Goal: Check status: Check status

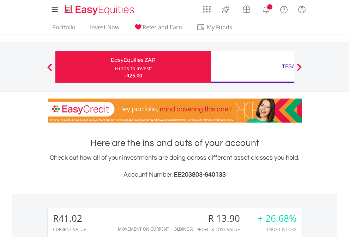
scroll to position [68, 111]
click at [115, 67] on div "Funds to invest:" at bounding box center [133, 68] width 37 height 7
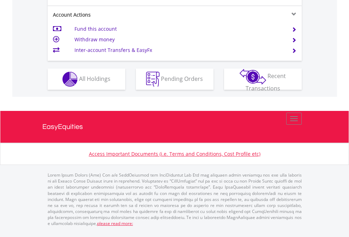
scroll to position [663, 0]
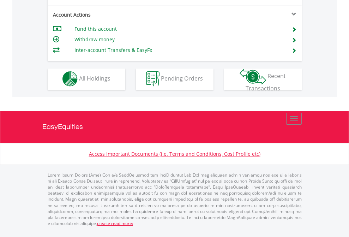
scroll to position [661, 0]
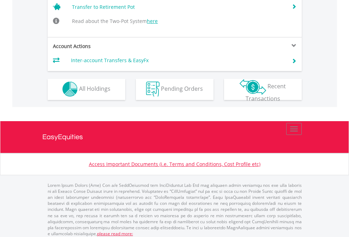
scroll to position [691, 0]
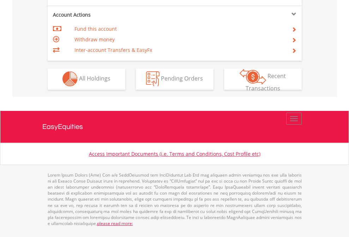
scroll to position [661, 0]
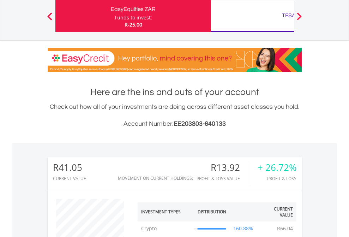
scroll to position [68, 111]
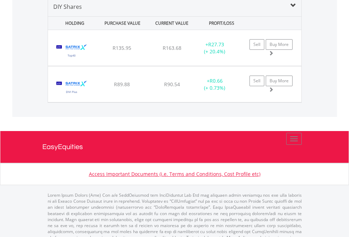
scroll to position [683, 0]
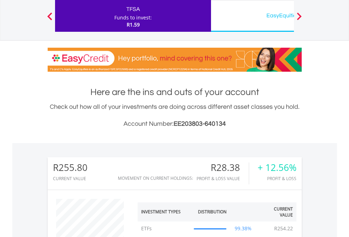
scroll to position [68, 111]
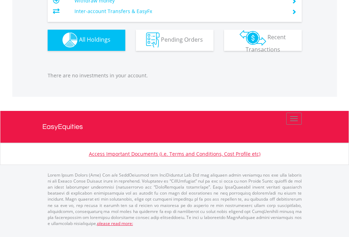
scroll to position [68, 111]
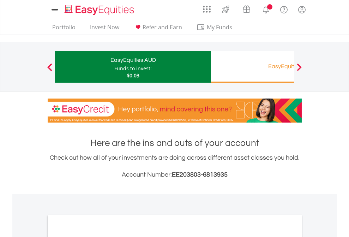
scroll to position [425, 0]
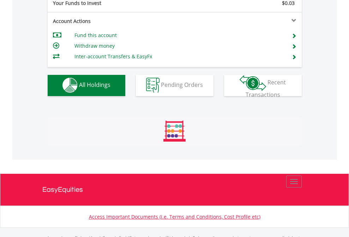
scroll to position [700, 0]
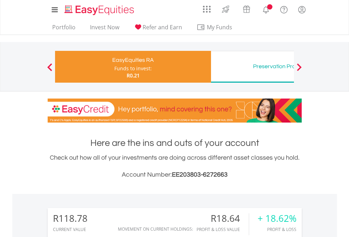
scroll to position [68, 111]
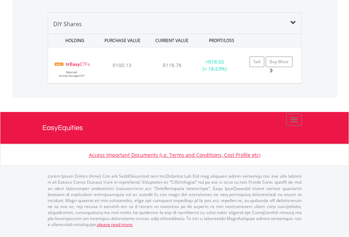
scroll to position [786, 0]
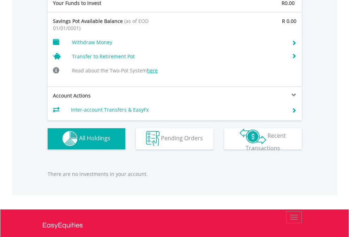
scroll to position [730, 0]
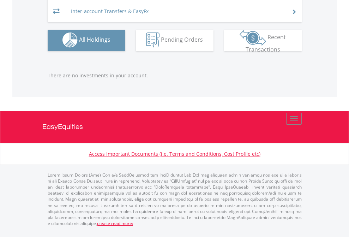
scroll to position [68, 111]
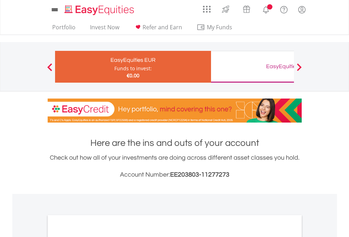
scroll to position [425, 0]
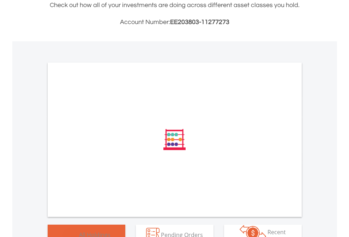
click at [79, 231] on span "All Holdings" at bounding box center [94, 235] width 31 height 8
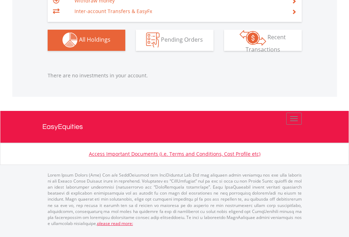
scroll to position [68, 111]
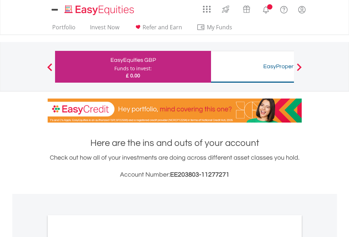
scroll to position [425, 0]
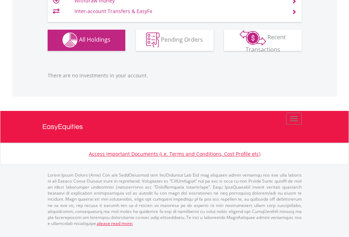
scroll to position [68, 111]
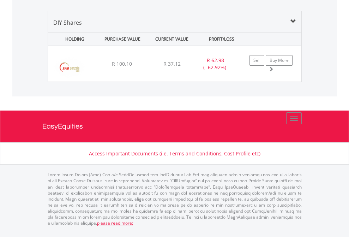
scroll to position [68, 111]
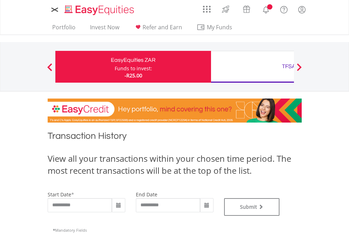
type input "**********"
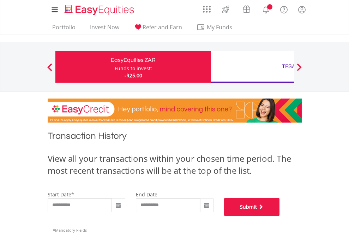
click at [280, 216] on button "Submit" at bounding box center [252, 207] width 56 height 18
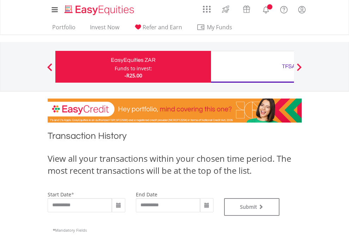
click at [253, 67] on div "TFSA" at bounding box center [289, 66] width 147 height 10
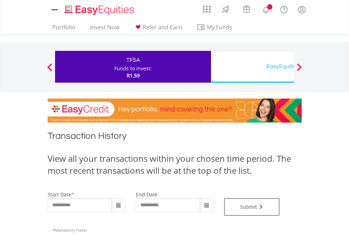
type input "**********"
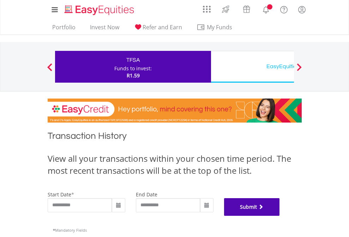
click at [280, 216] on button "Submit" at bounding box center [252, 207] width 56 height 18
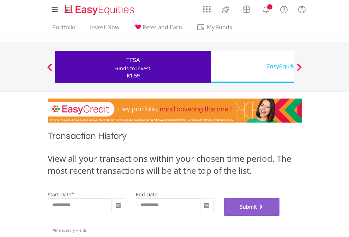
scroll to position [287, 0]
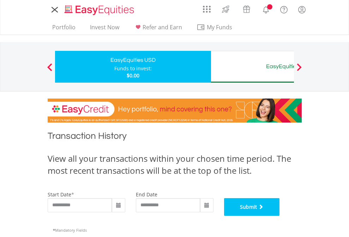
click at [280, 216] on button "Submit" at bounding box center [252, 207] width 56 height 18
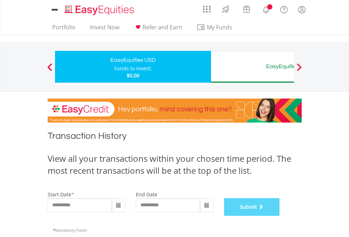
scroll to position [287, 0]
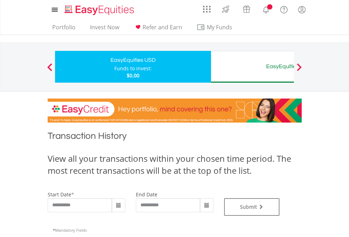
click at [253, 67] on div "EasyEquities AUD" at bounding box center [289, 66] width 147 height 10
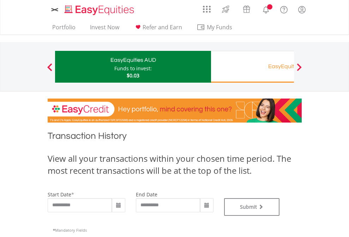
type input "**********"
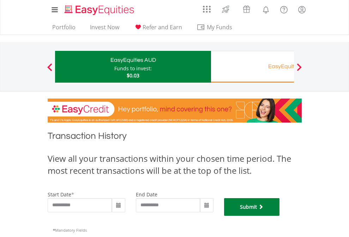
click at [280, 216] on button "Submit" at bounding box center [252, 207] width 56 height 18
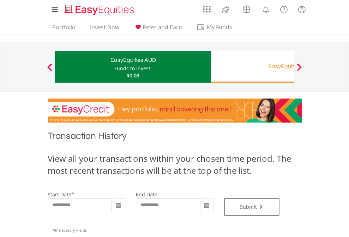
click at [253, 67] on div "EasyEquities RA" at bounding box center [289, 66] width 147 height 10
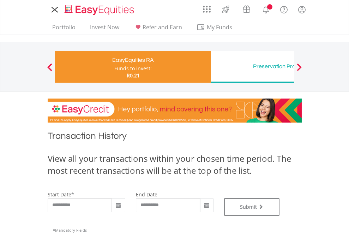
type input "**********"
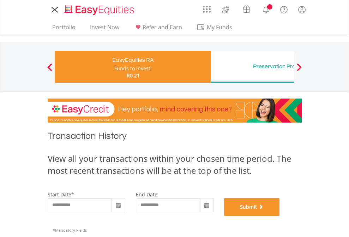
click at [280, 216] on button "Submit" at bounding box center [252, 207] width 56 height 18
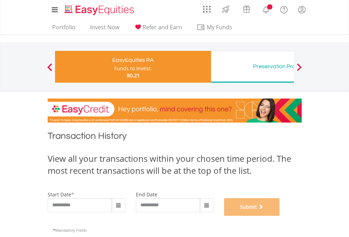
scroll to position [287, 0]
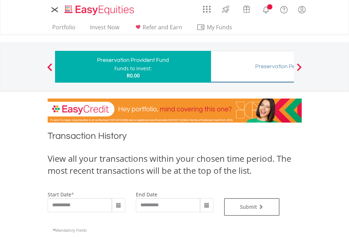
type input "**********"
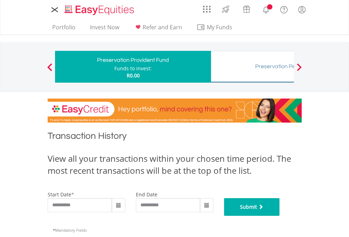
click at [280, 216] on button "Submit" at bounding box center [252, 207] width 56 height 18
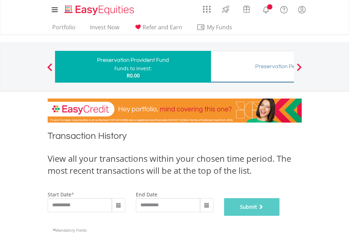
scroll to position [287, 0]
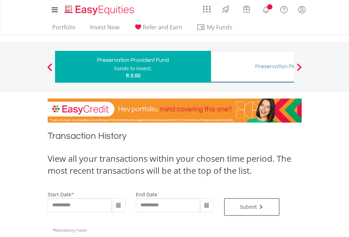
click at [253, 67] on div "Preservation Pension Fund" at bounding box center [289, 66] width 147 height 10
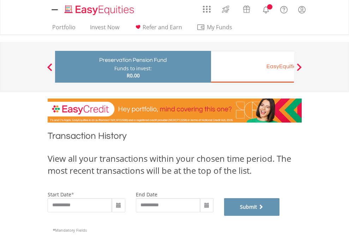
click at [280, 216] on button "Submit" at bounding box center [252, 207] width 56 height 18
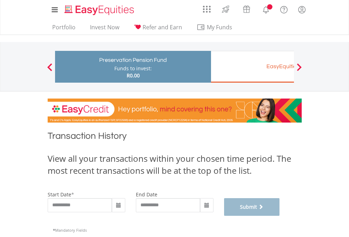
scroll to position [287, 0]
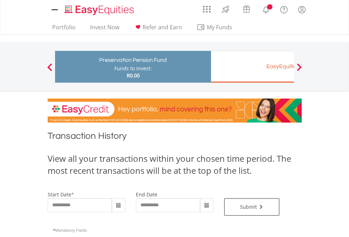
click at [253, 67] on div "EasyEquities EUR" at bounding box center [289, 66] width 147 height 10
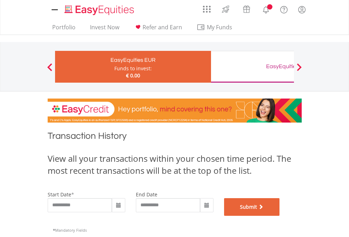
click at [280, 216] on button "Submit" at bounding box center [252, 207] width 56 height 18
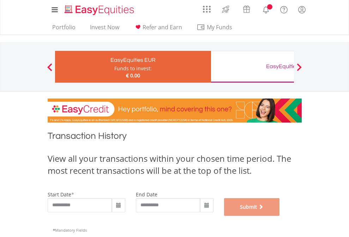
scroll to position [287, 0]
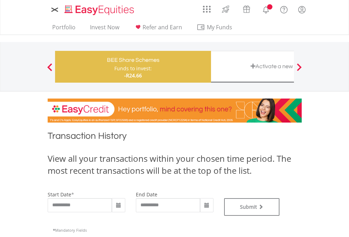
type input "**********"
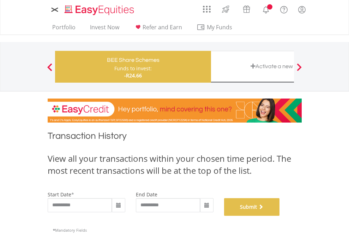
click at [280, 216] on button "Submit" at bounding box center [252, 207] width 56 height 18
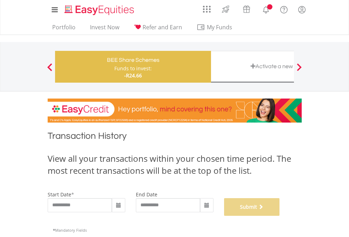
scroll to position [287, 0]
